Goal: Task Accomplishment & Management: Use online tool/utility

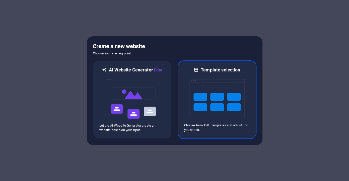
click at [214, 82] on img at bounding box center [217, 98] width 55 height 50
